Goal: Communication & Community: Connect with others

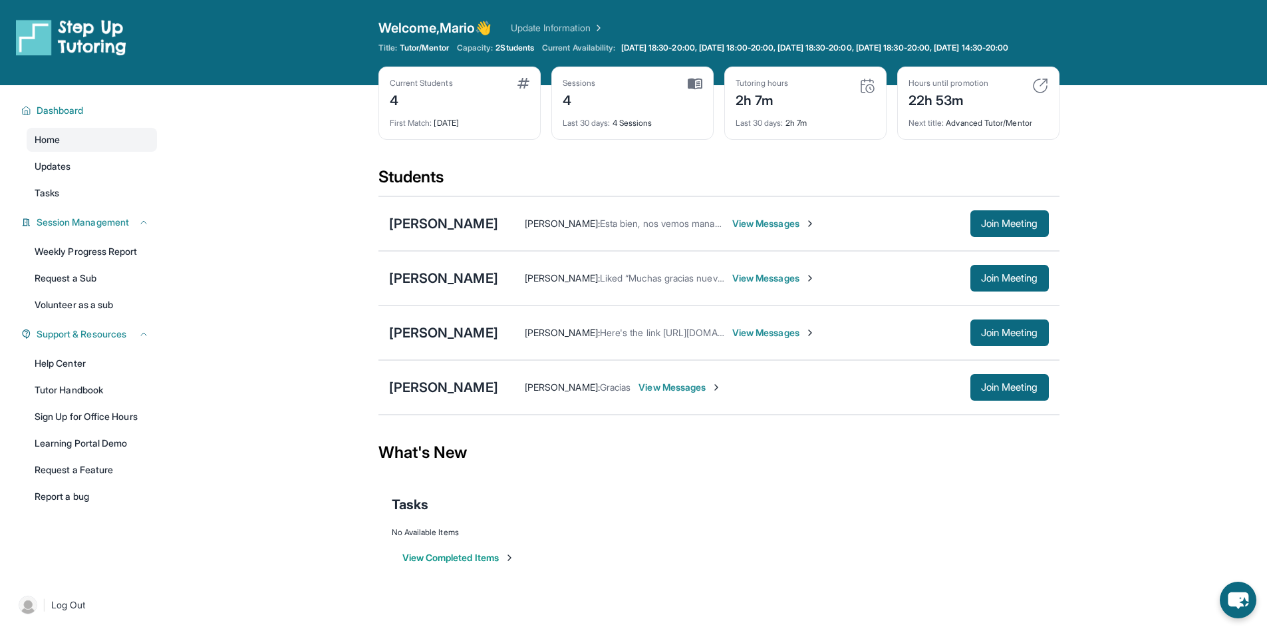
click at [673, 234] on div "[PERSON_NAME] : Esta bien, nos vemos manana! View Messages Join Meeting" at bounding box center [773, 223] width 551 height 27
click at [456, 396] on div "[PERSON_NAME]" at bounding box center [443, 387] width 109 height 19
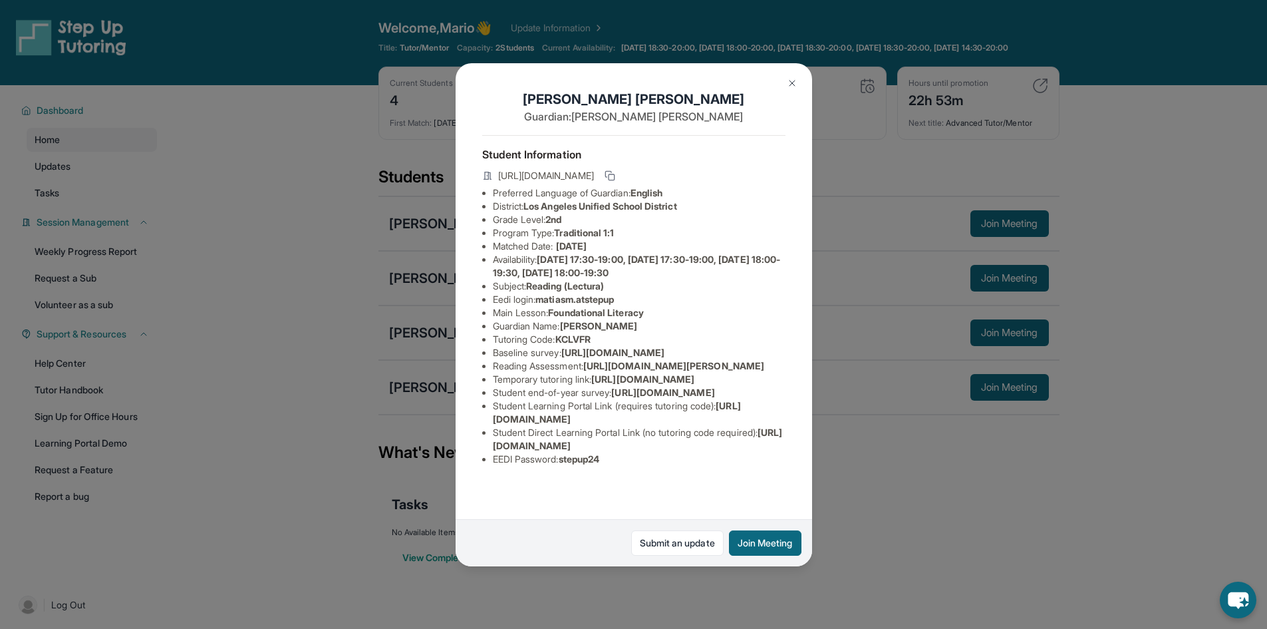
scroll to position [67, 0]
drag, startPoint x: 492, startPoint y: 408, endPoint x: 565, endPoint y: 422, distance: 74.0
click at [563, 422] on ul "Preferred Language of Guardian: English District: [GEOGRAPHIC_DATA] Unified Sch…" at bounding box center [633, 325] width 303 height 279
click at [574, 396] on li "Student end-of-year survey : [URL][DOMAIN_NAME]" at bounding box center [639, 392] width 293 height 13
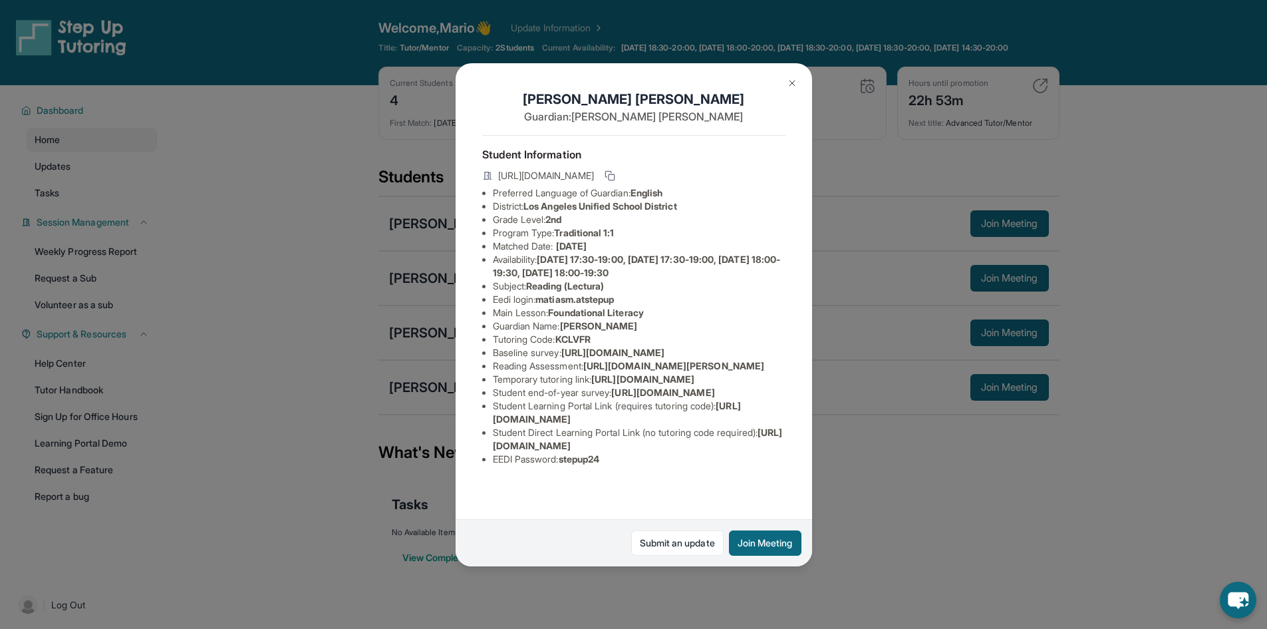
click at [559, 399] on li "Student end-of-year survey : [URL][DOMAIN_NAME]" at bounding box center [639, 392] width 293 height 13
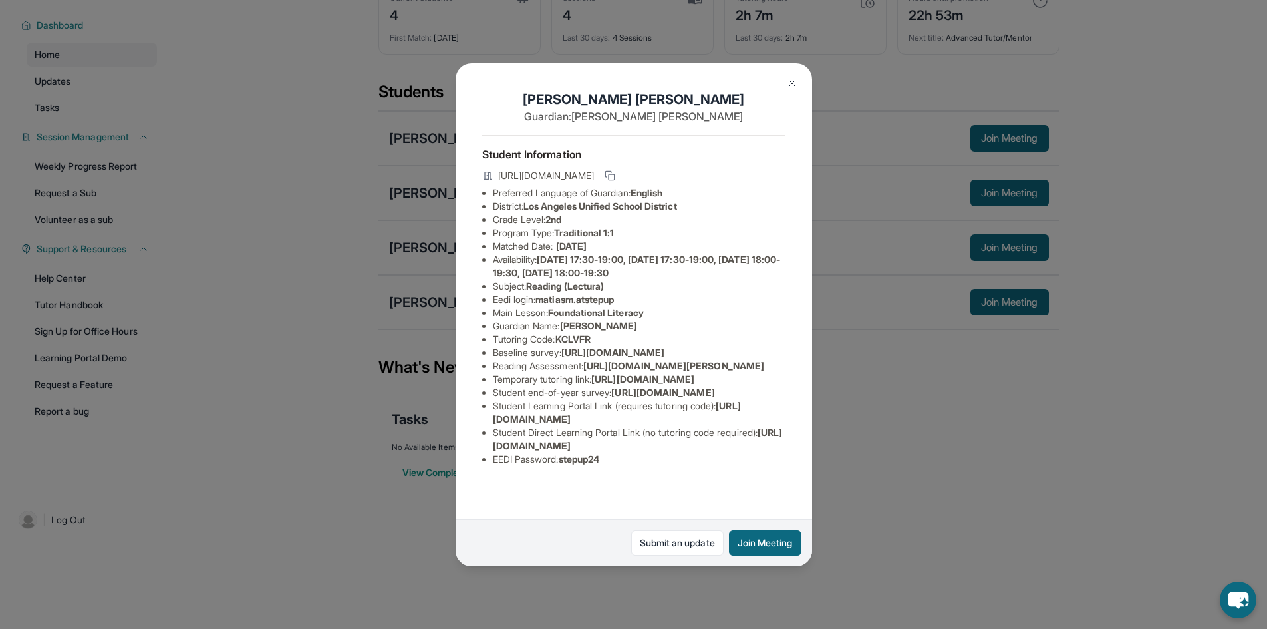
scroll to position [96, 0]
click at [929, 546] on div "[PERSON_NAME] Guardian: [PERSON_NAME] Student Information [URL][DOMAIN_NAME] Pr…" at bounding box center [633, 314] width 1267 height 629
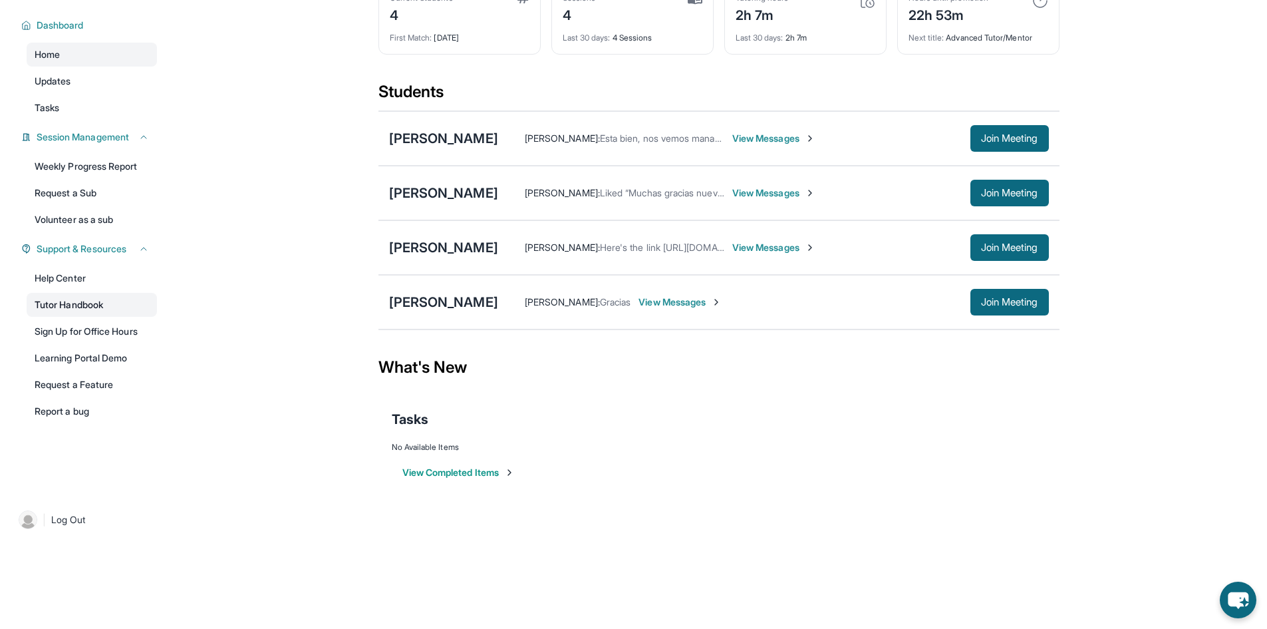
click at [96, 308] on link "Tutor Handbook" at bounding box center [92, 305] width 130 height 24
click at [443, 304] on div "[PERSON_NAME]" at bounding box center [443, 302] width 109 height 19
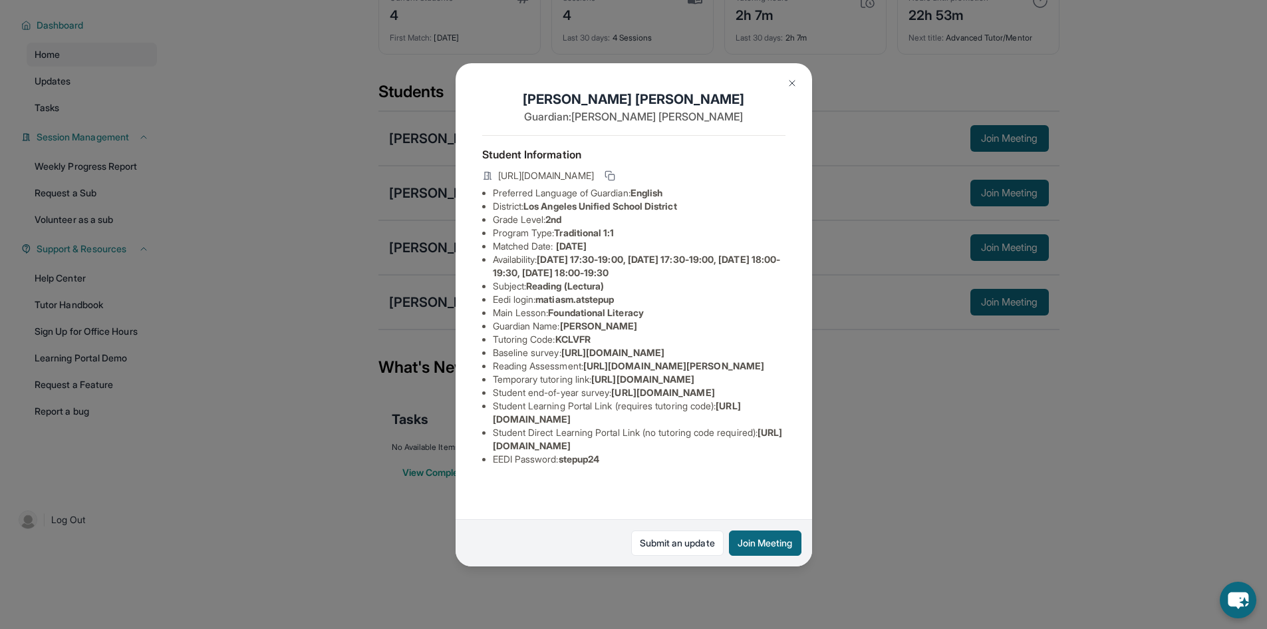
click at [737, 543] on button "Join Meeting" at bounding box center [765, 542] width 73 height 25
